Goal: Task Accomplishment & Management: Use online tool/utility

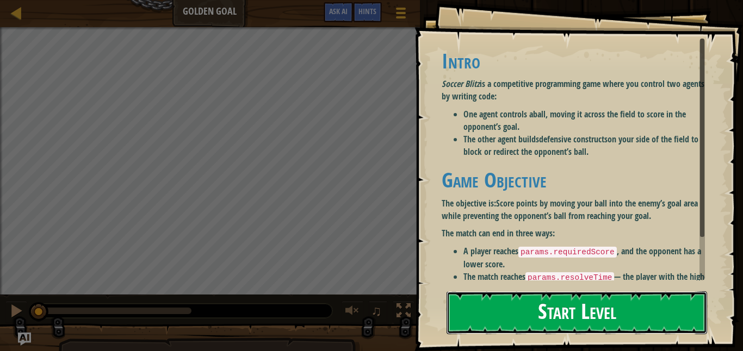
click at [469, 303] on button "Start Level" at bounding box center [577, 313] width 261 height 43
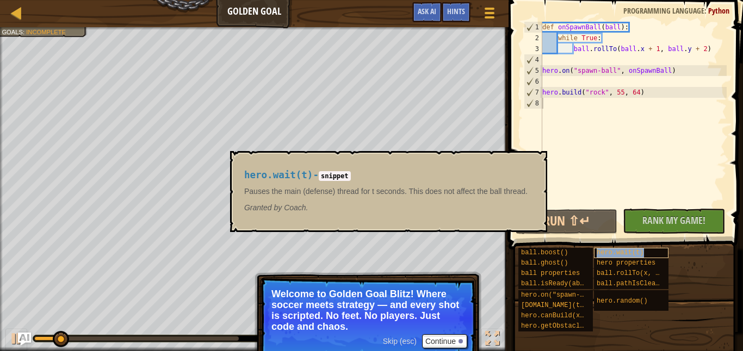
click at [628, 252] on span "hero.wait(t)" at bounding box center [620, 253] width 47 height 8
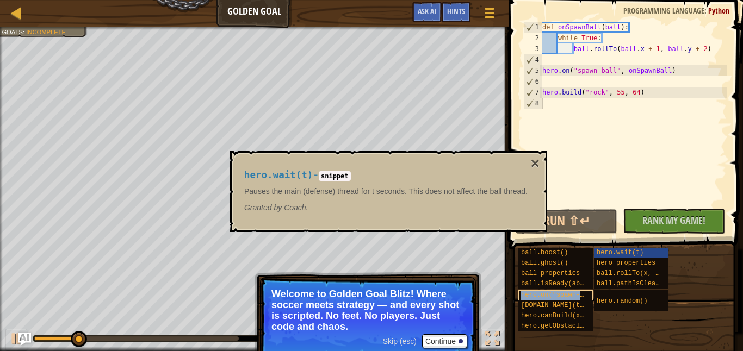
type textarea "hero.on("spawn-ball", f)"
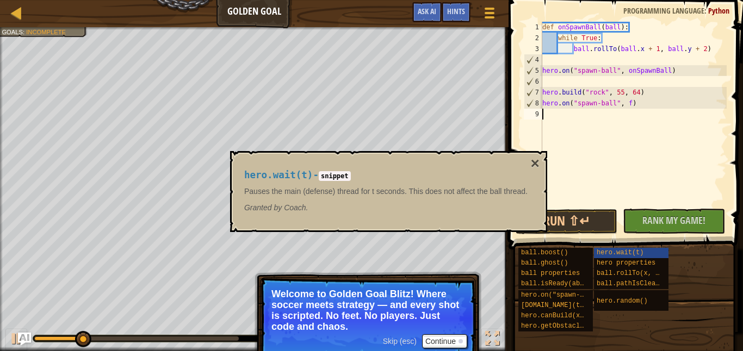
click at [588, 163] on div "def onSpawnBall ( ball ) : while True : ball . rollTo ( ball . x + 1 , ball . y…" at bounding box center [633, 125] width 187 height 207
click at [540, 162] on button "×" at bounding box center [535, 163] width 9 height 15
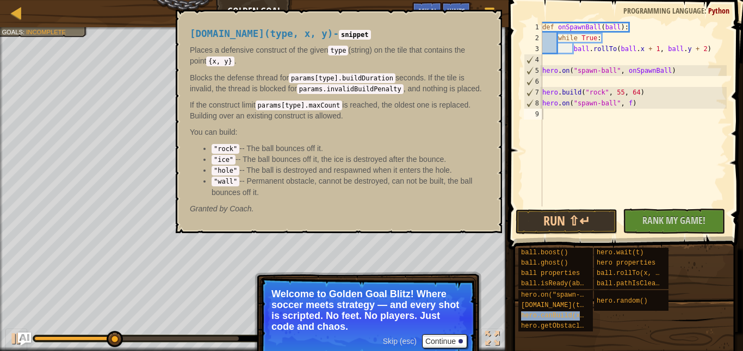
type textarea "hero.canBuild(x, y)"
